Goal: Task Accomplishment & Management: Manage account settings

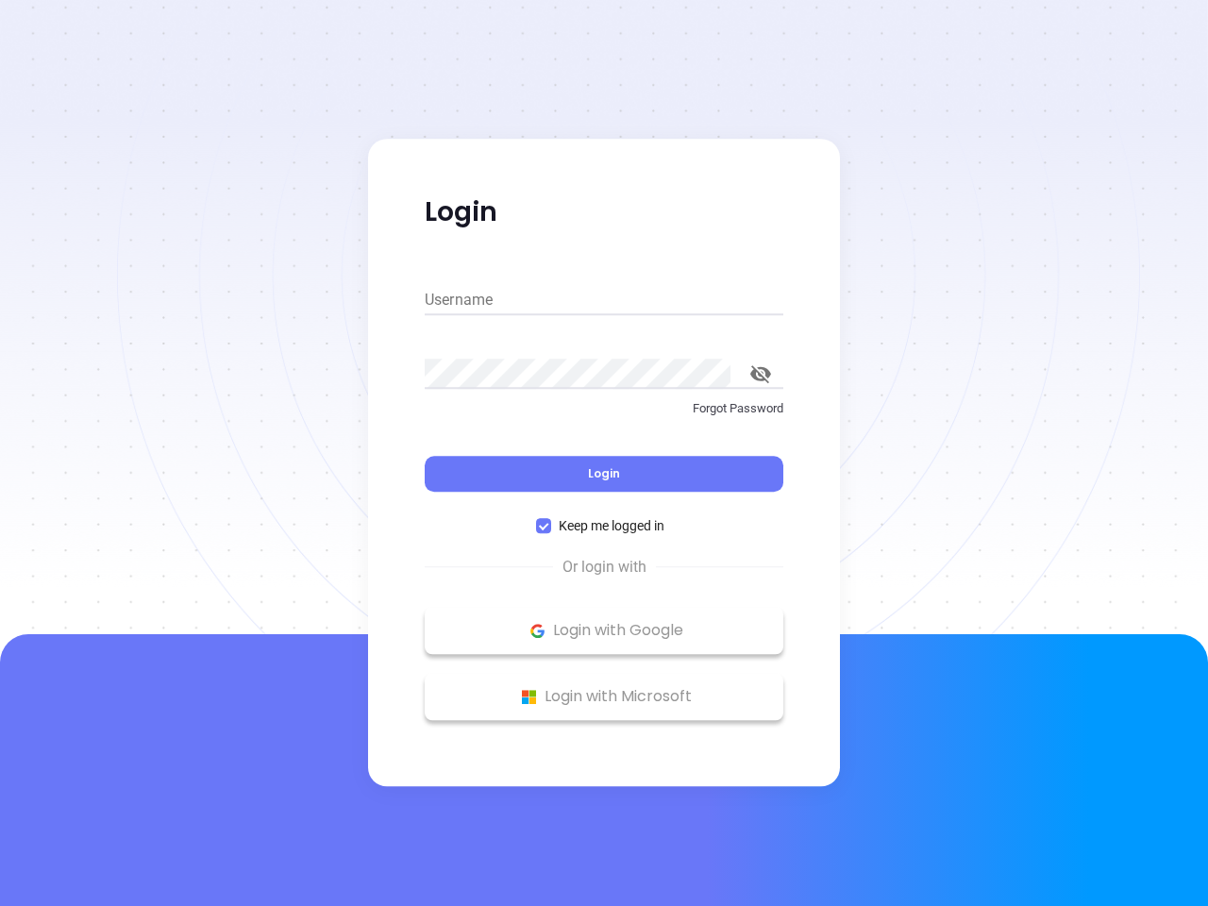
click at [604, 453] on div "Login" at bounding box center [604, 462] width 359 height 59
click at [604, 300] on input "Username" at bounding box center [604, 300] width 359 height 30
click at [761, 374] on icon "toggle password visibility" at bounding box center [761, 374] width 21 height 18
click at [604, 474] on span "Login" at bounding box center [604, 473] width 32 height 16
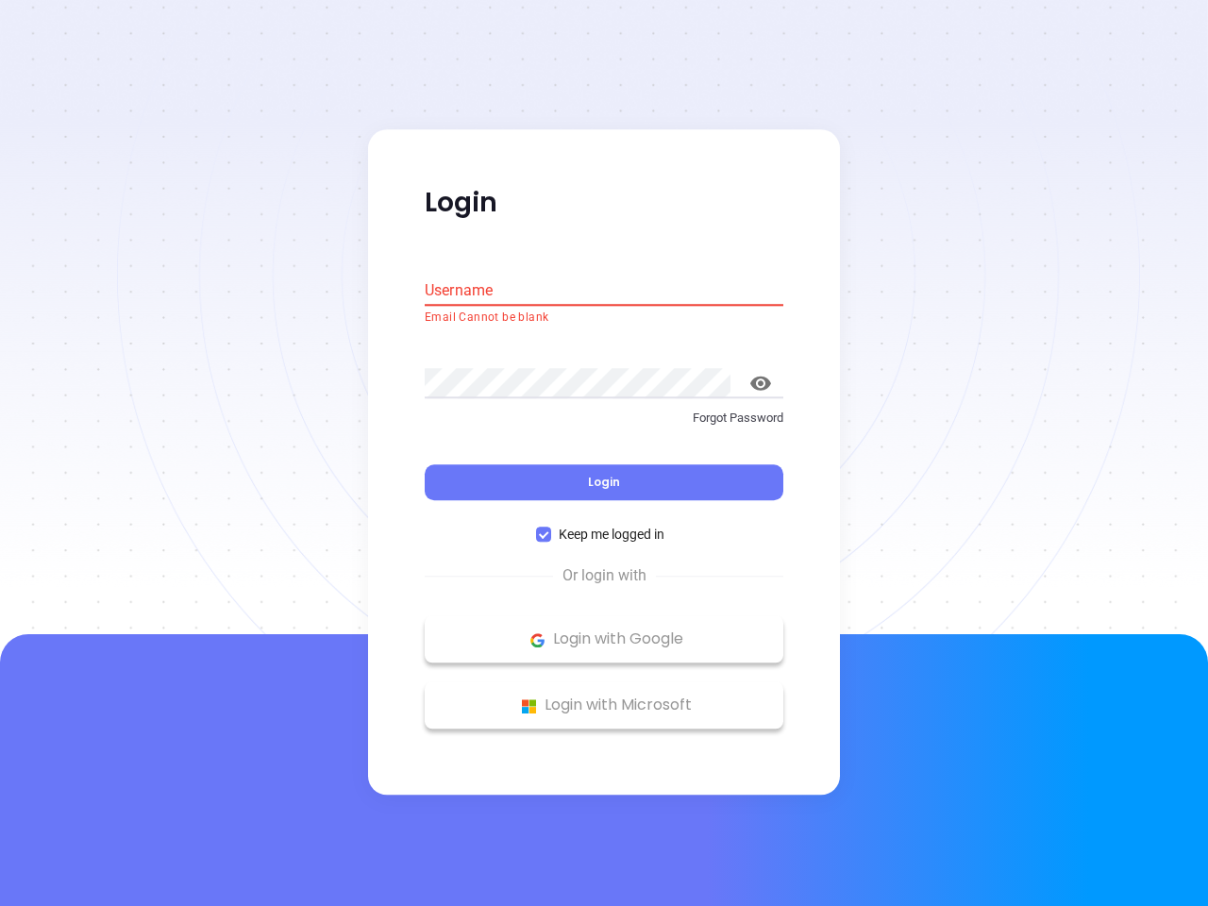
click at [604, 526] on span "Keep me logged in" at bounding box center [611, 535] width 121 height 21
click at [551, 528] on input "Keep me logged in" at bounding box center [543, 535] width 15 height 15
checkbox input "false"
click at [604, 631] on p "Login with Google" at bounding box center [604, 640] width 340 height 28
click at [604, 697] on p "Login with Microsoft" at bounding box center [604, 706] width 340 height 28
